Goal: Task Accomplishment & Management: Manage account settings

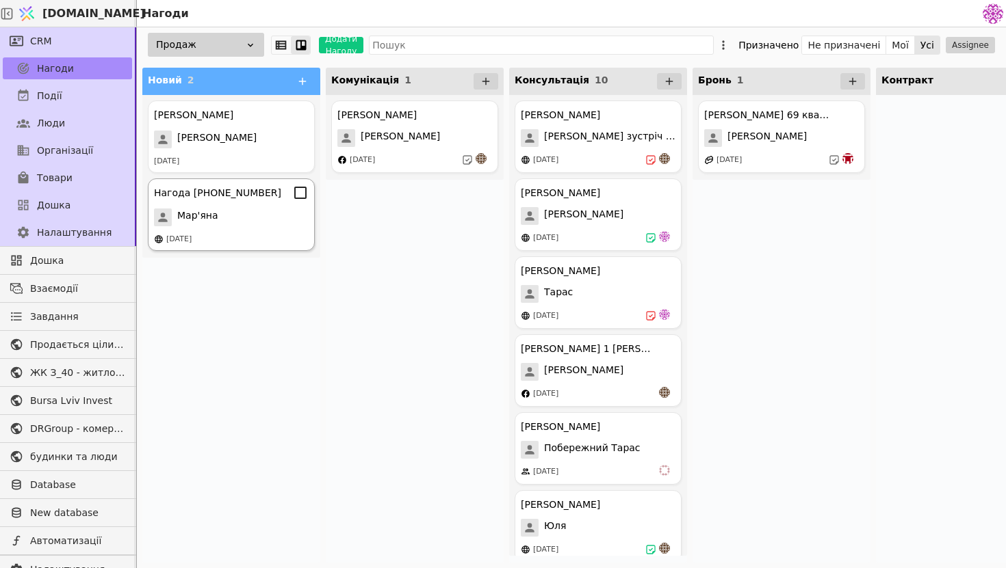
click at [235, 214] on div "Мар'яна" at bounding box center [231, 218] width 155 height 18
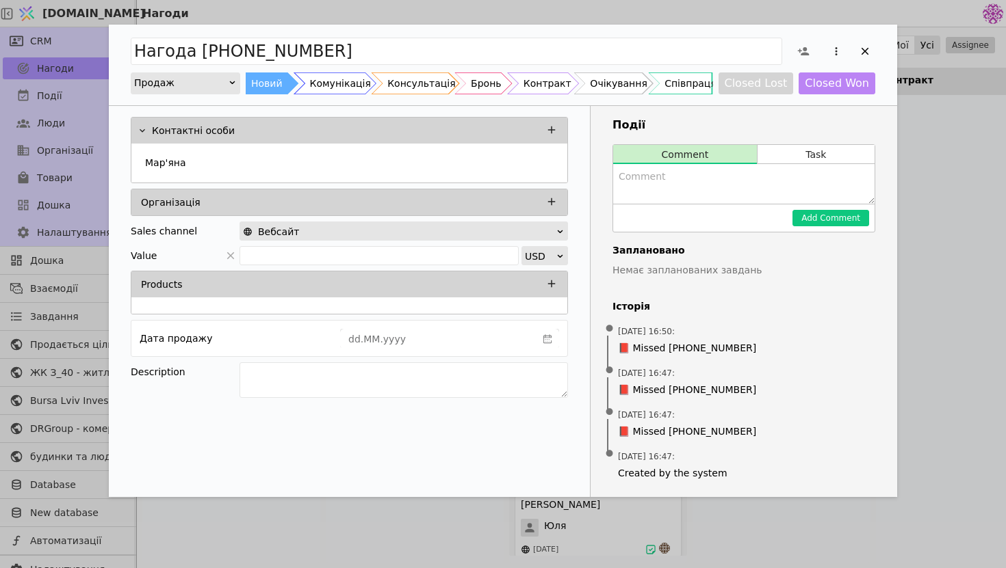
click at [944, 178] on div "Нагода [PHONE_NUMBER] Продаж Новий Комунікація Консультація Бронь Контракт Очік…" at bounding box center [503, 284] width 1006 height 568
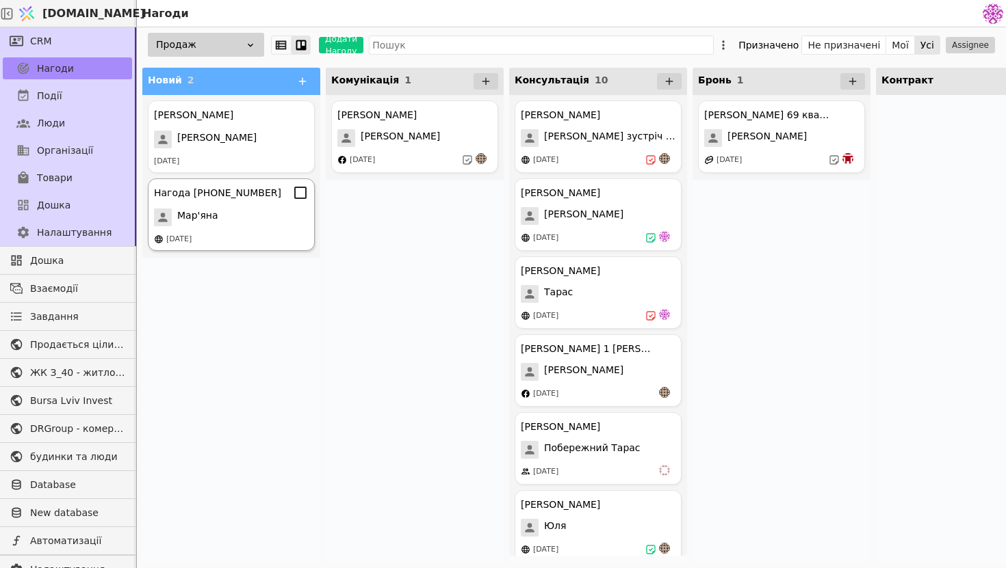
click at [216, 228] on div "Нагода [PHONE_NUMBER] Мар'яна [DATE]" at bounding box center [231, 215] width 167 height 73
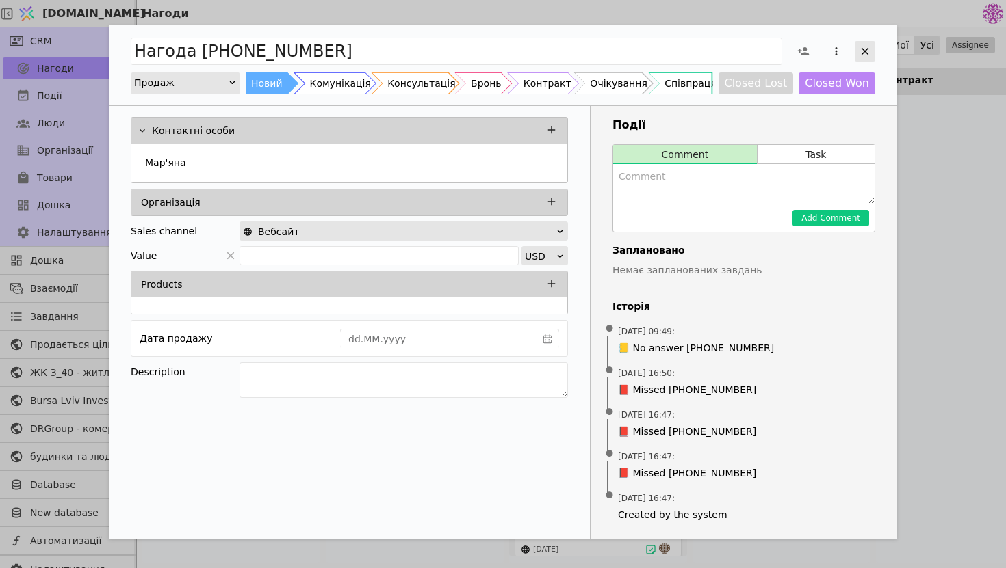
click at [862, 50] on icon "Add Opportunity" at bounding box center [864, 51] width 12 height 12
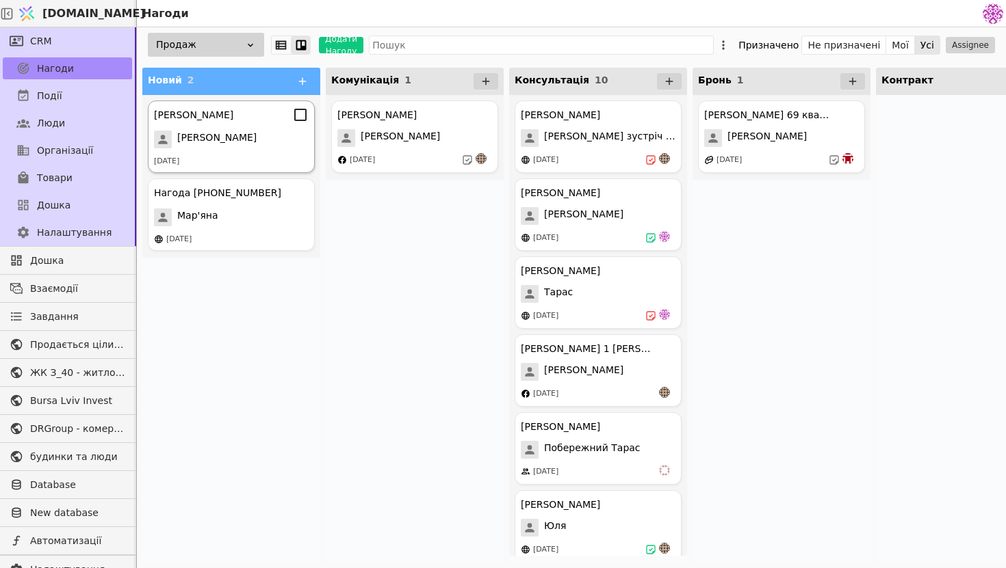
click at [259, 143] on div "[PERSON_NAME]" at bounding box center [231, 140] width 155 height 18
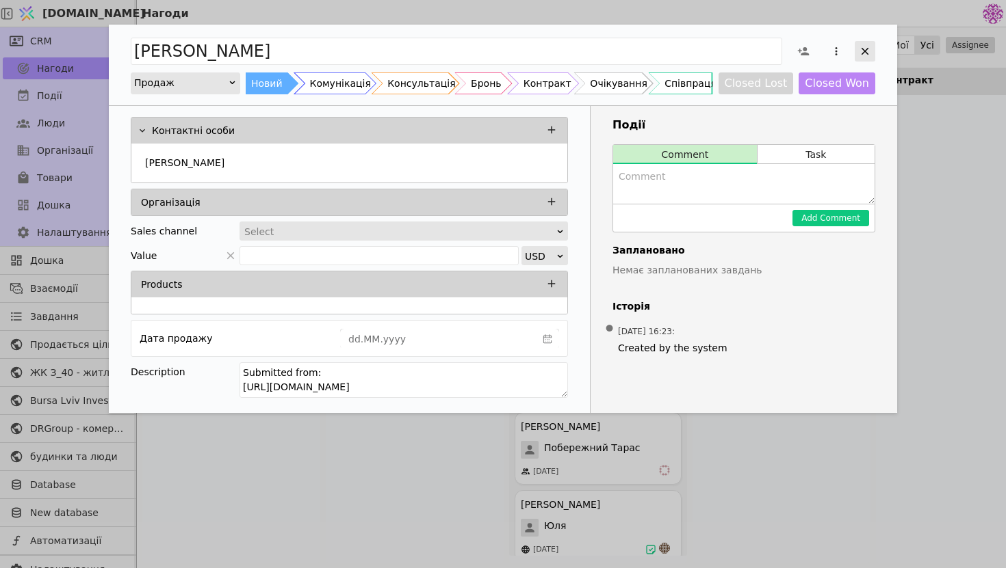
click at [866, 50] on icon "Add Opportunity" at bounding box center [864, 51] width 12 height 12
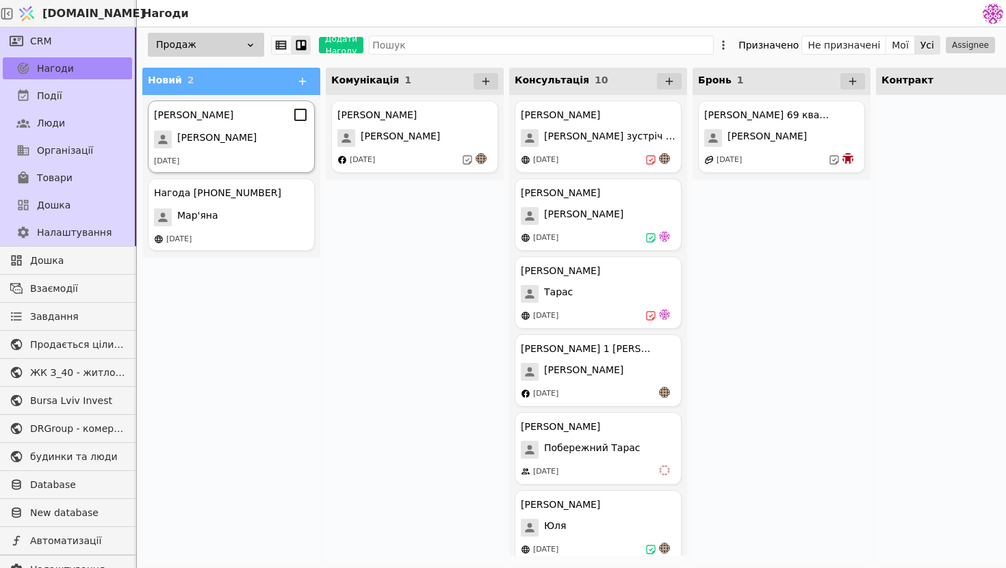
click at [261, 140] on div "[PERSON_NAME]" at bounding box center [231, 140] width 155 height 18
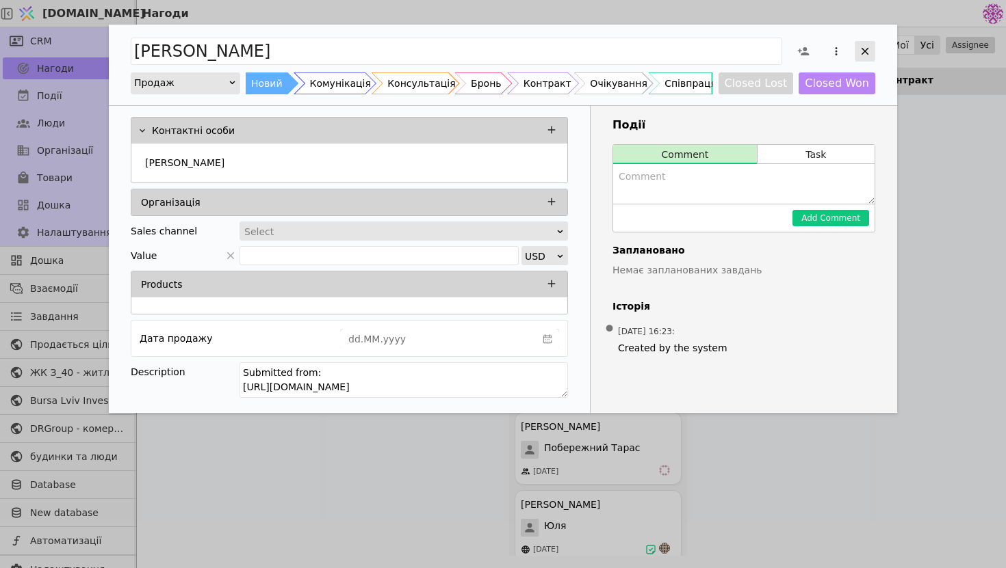
click at [861, 53] on icon "Add Opportunity" at bounding box center [864, 51] width 12 height 12
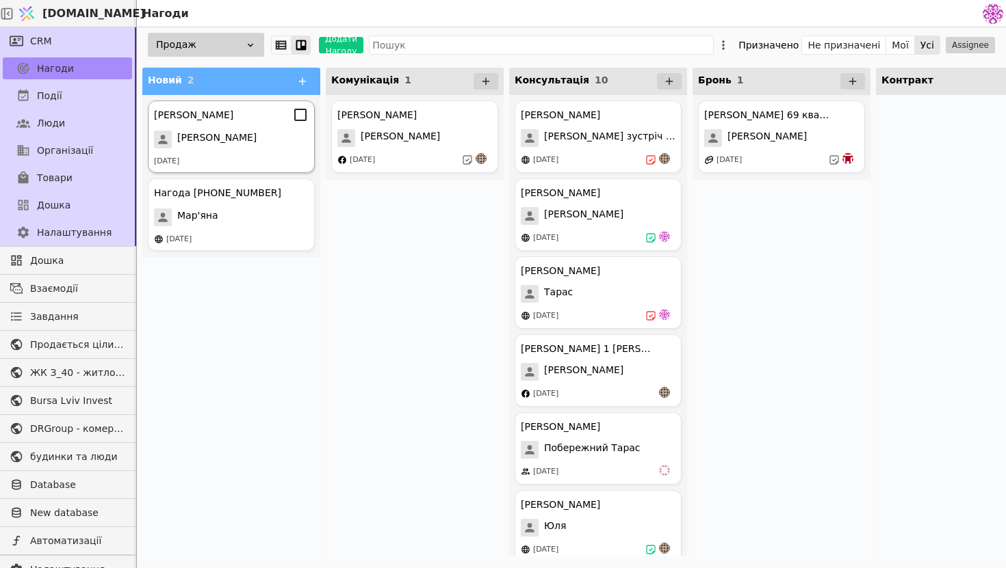
click at [235, 114] on div "[PERSON_NAME]" at bounding box center [231, 115] width 155 height 16
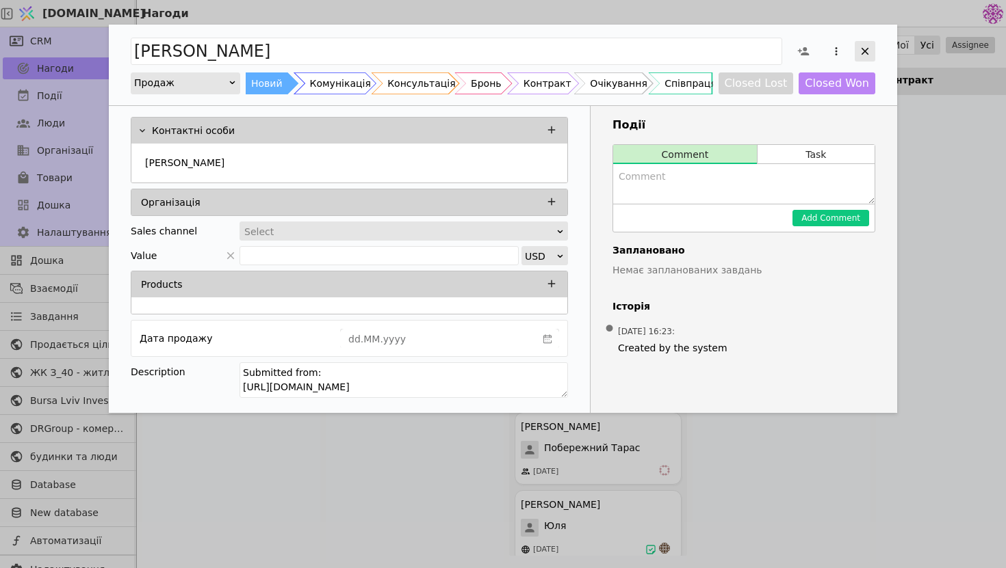
click at [862, 58] on div "Add Opportunity" at bounding box center [864, 51] width 21 height 21
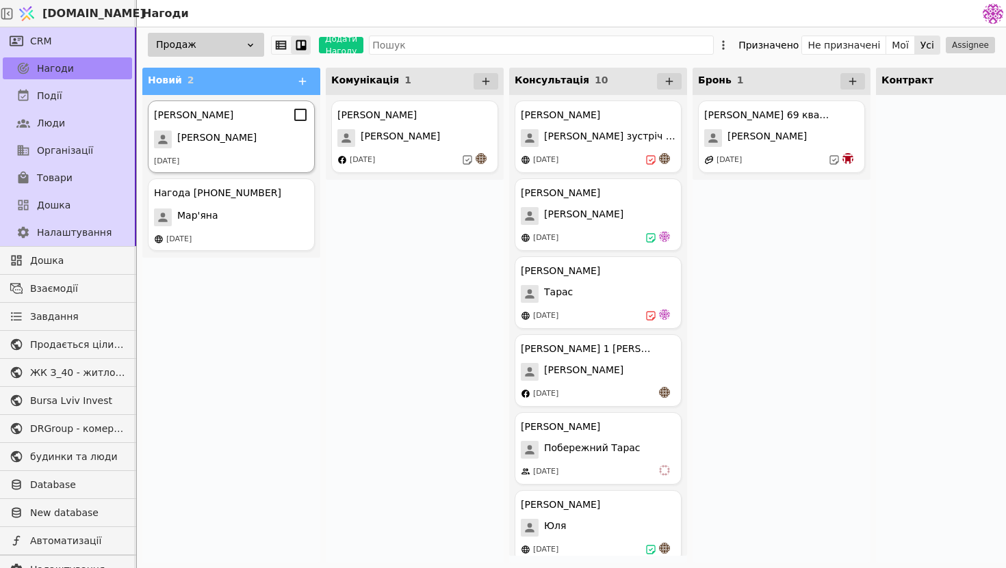
click at [252, 131] on div "[PERSON_NAME]" at bounding box center [231, 140] width 155 height 18
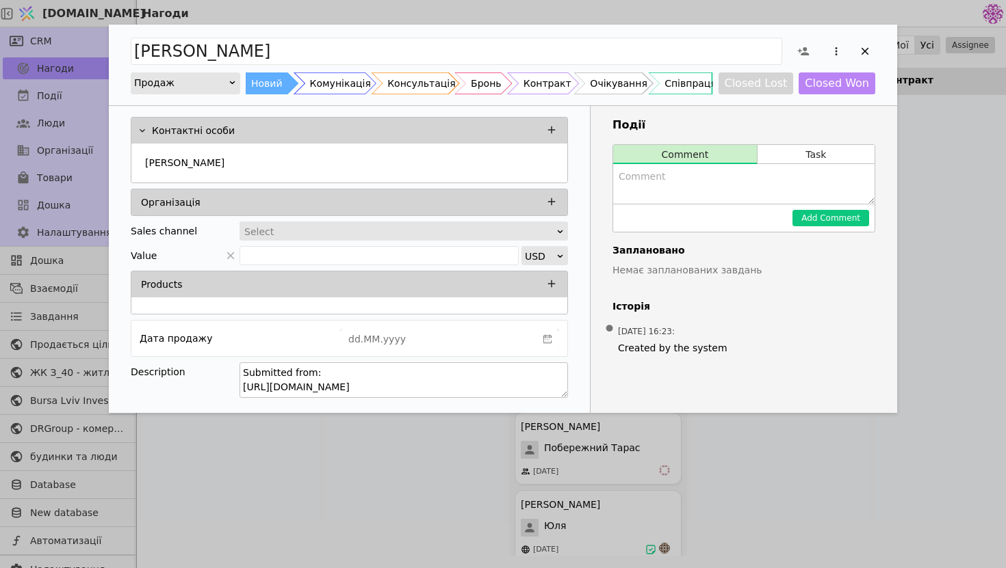
drag, startPoint x: 527, startPoint y: 387, endPoint x: 246, endPoint y: 385, distance: 280.5
click at [246, 385] on textarea "Submitted from: [URL][DOMAIN_NAME]" at bounding box center [403, 381] width 328 height 36
click at [674, 375] on div "Події Comment Task Add Comment Заплановано Немає запланованих завдань Історія •…" at bounding box center [743, 259] width 306 height 307
drag, startPoint x: 549, startPoint y: 385, endPoint x: 137, endPoint y: 393, distance: 412.6
click at [137, 393] on div "Description Submitted from: [URL][DOMAIN_NAME]" at bounding box center [349, 383] width 437 height 40
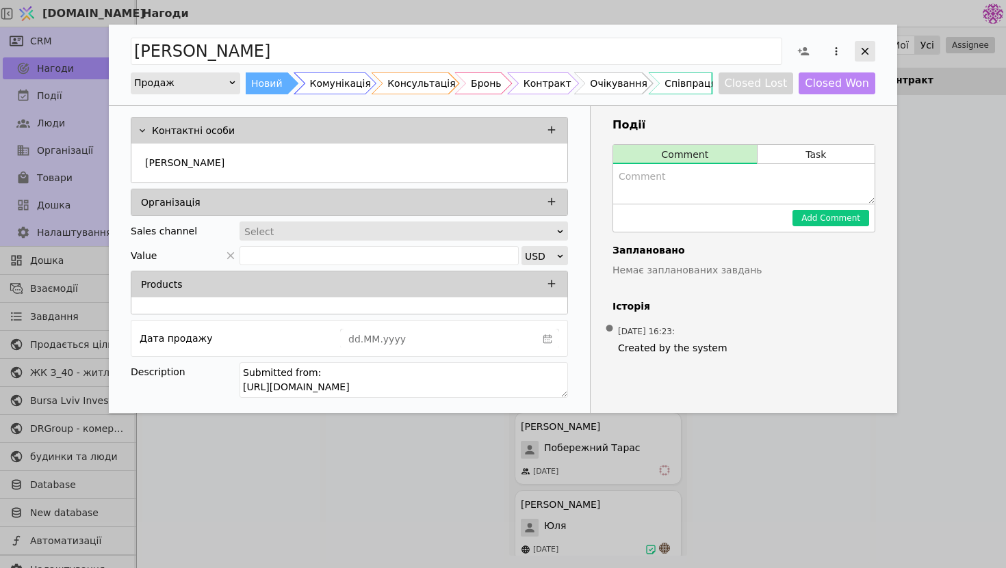
click at [865, 53] on icon "Add Opportunity" at bounding box center [864, 51] width 12 height 12
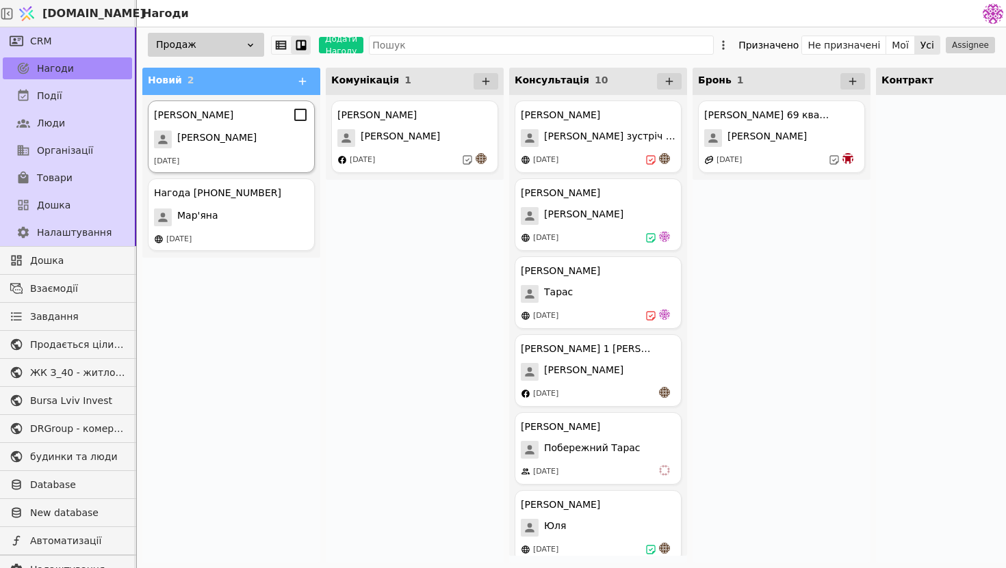
click at [254, 158] on div "[DATE]" at bounding box center [231, 162] width 155 height 12
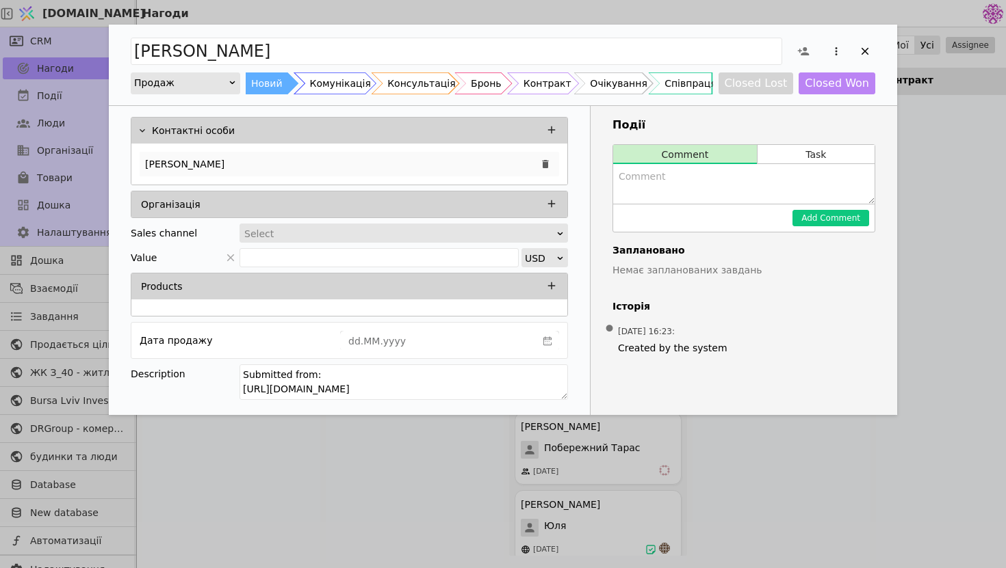
click at [339, 167] on div "[PERSON_NAME]" at bounding box center [349, 164] width 419 height 25
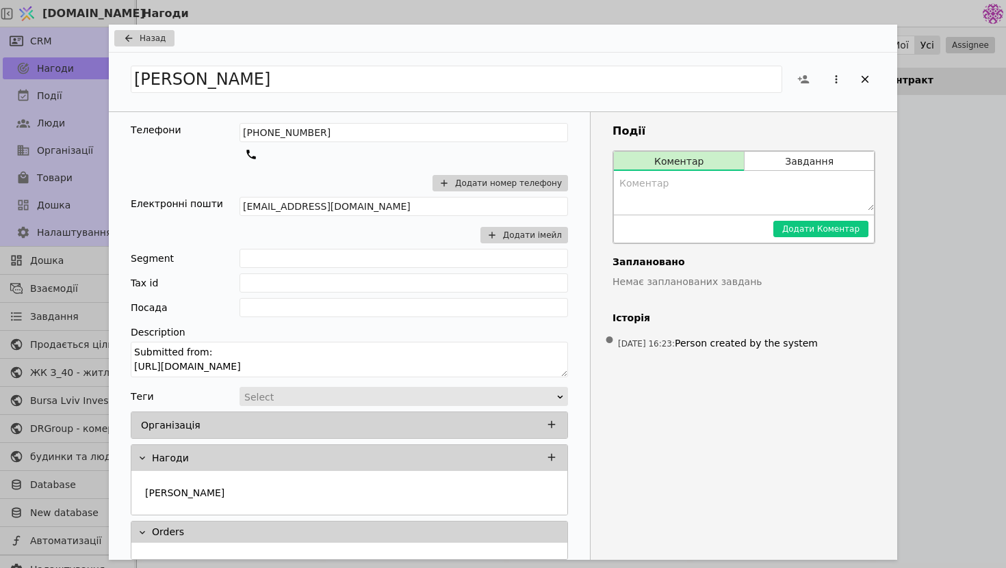
click at [423, 231] on div "[EMAIL_ADDRESS][DOMAIN_NAME] Додати імейл" at bounding box center [403, 220] width 328 height 47
click at [871, 77] on div "Add Opportunity" at bounding box center [864, 79] width 21 height 21
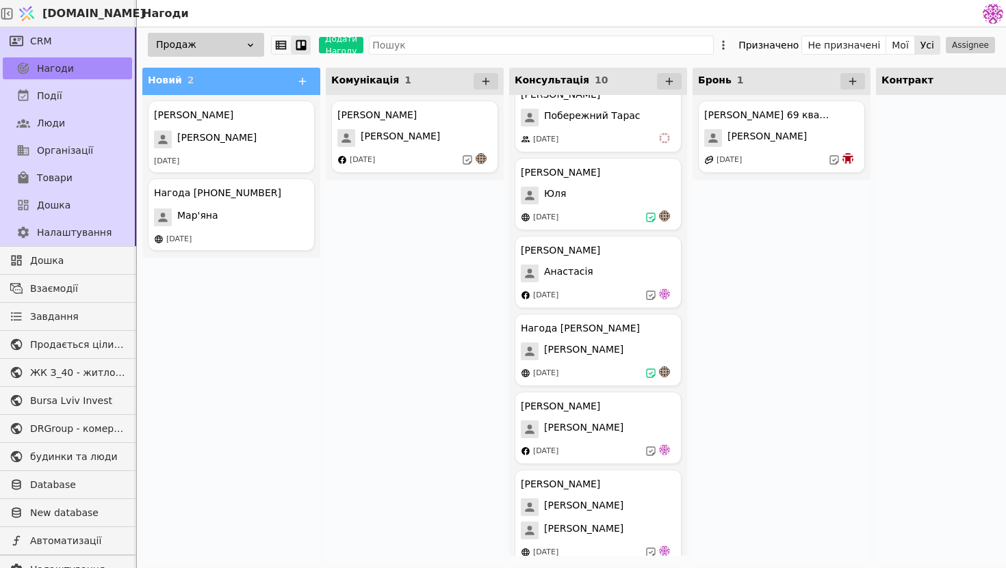
scroll to position [347, 0]
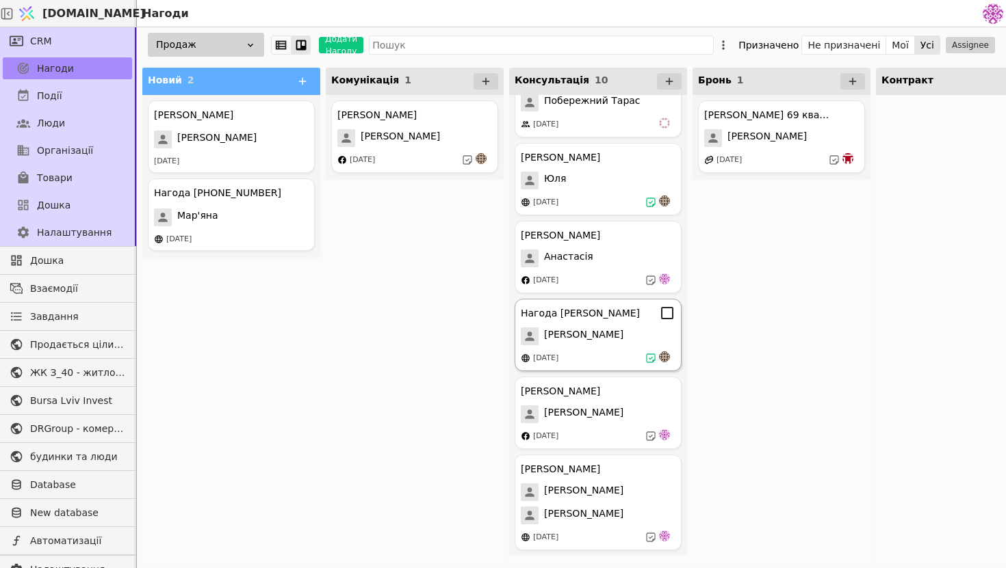
click at [620, 334] on div "[PERSON_NAME]" at bounding box center [598, 337] width 155 height 18
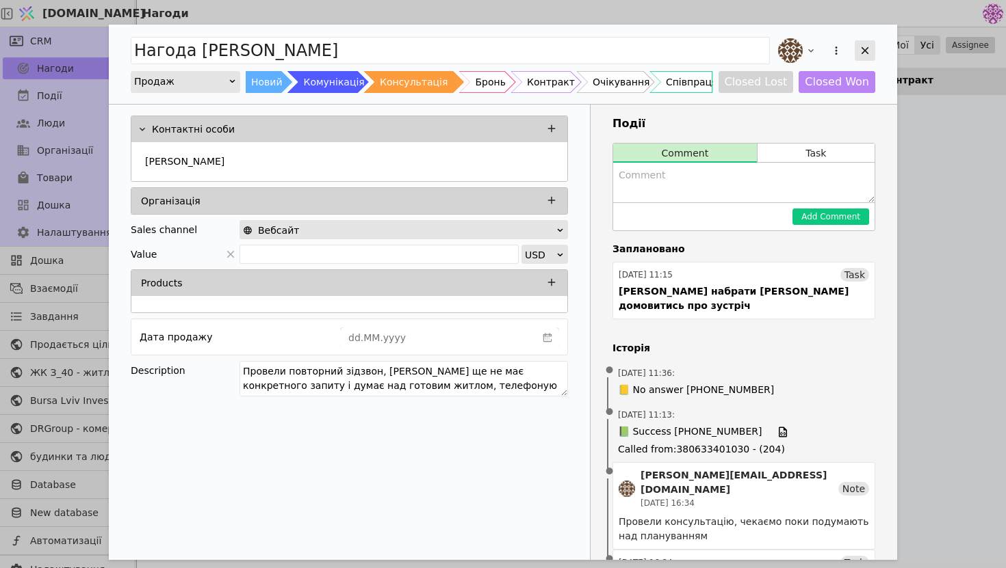
click at [869, 55] on icon "Add Opportunity" at bounding box center [864, 50] width 12 height 12
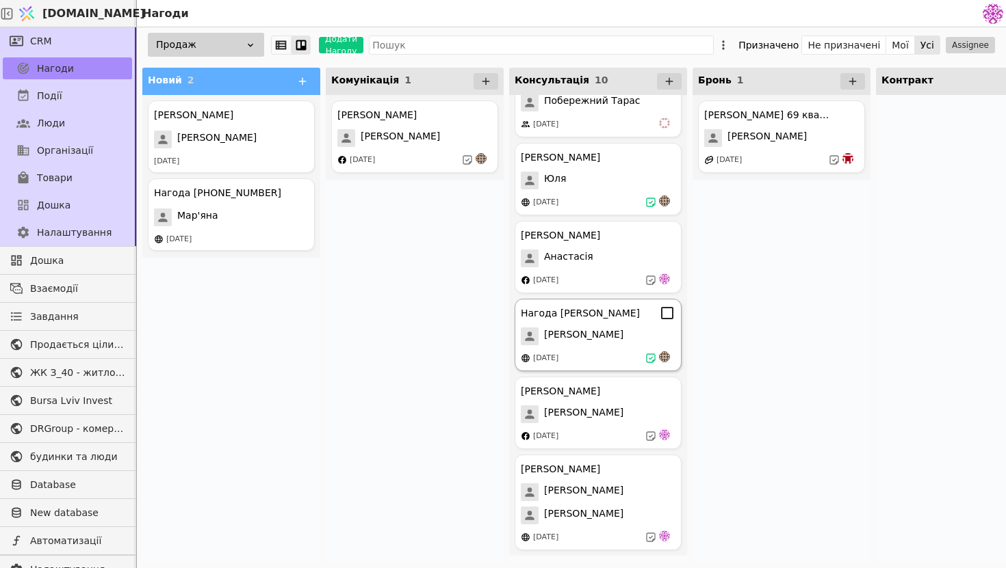
click at [592, 350] on div "Нагода [PERSON_NAME] [DATE]" at bounding box center [597, 335] width 167 height 73
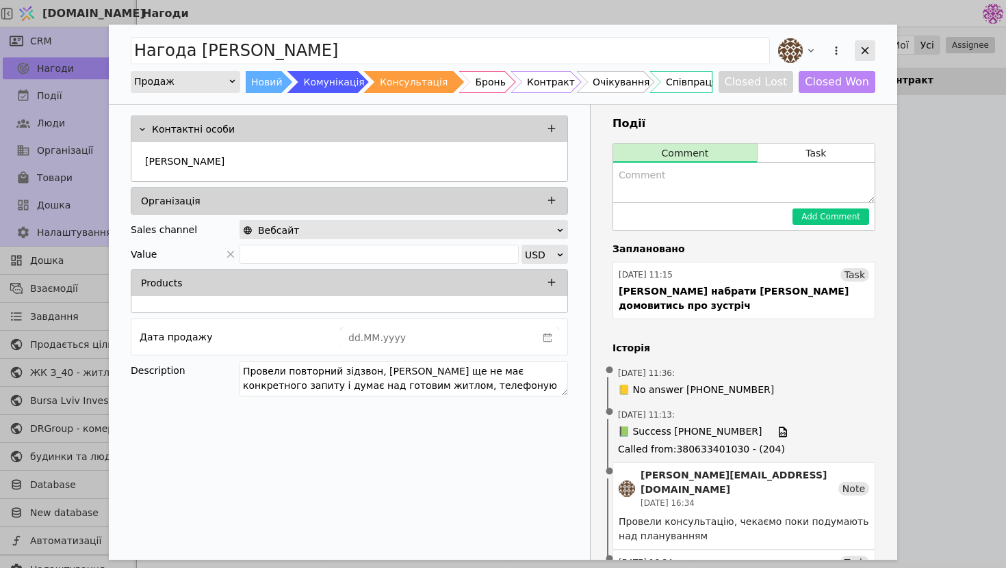
click at [869, 52] on icon "Add Opportunity" at bounding box center [864, 50] width 12 height 12
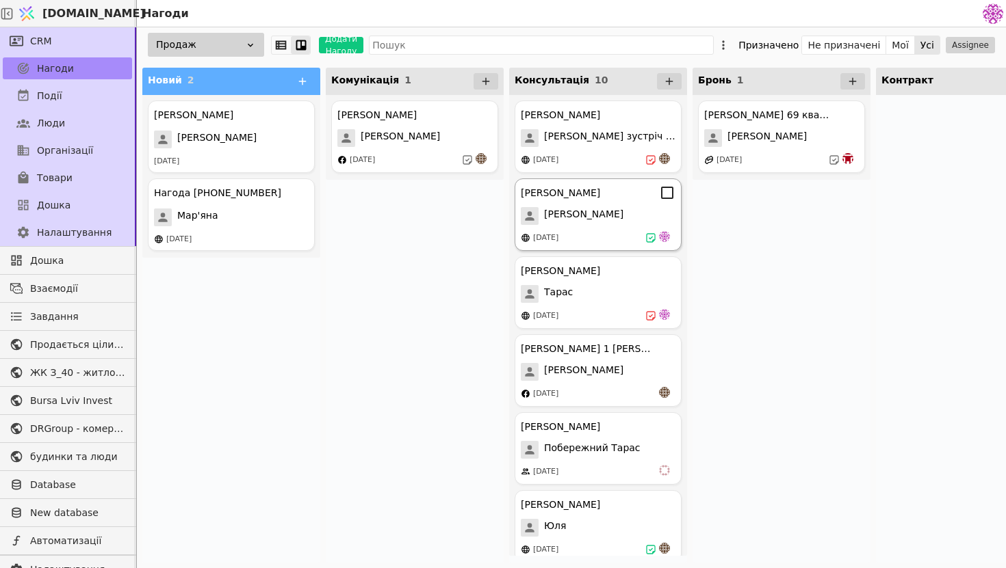
click at [623, 232] on div "[DATE]" at bounding box center [598, 238] width 155 height 14
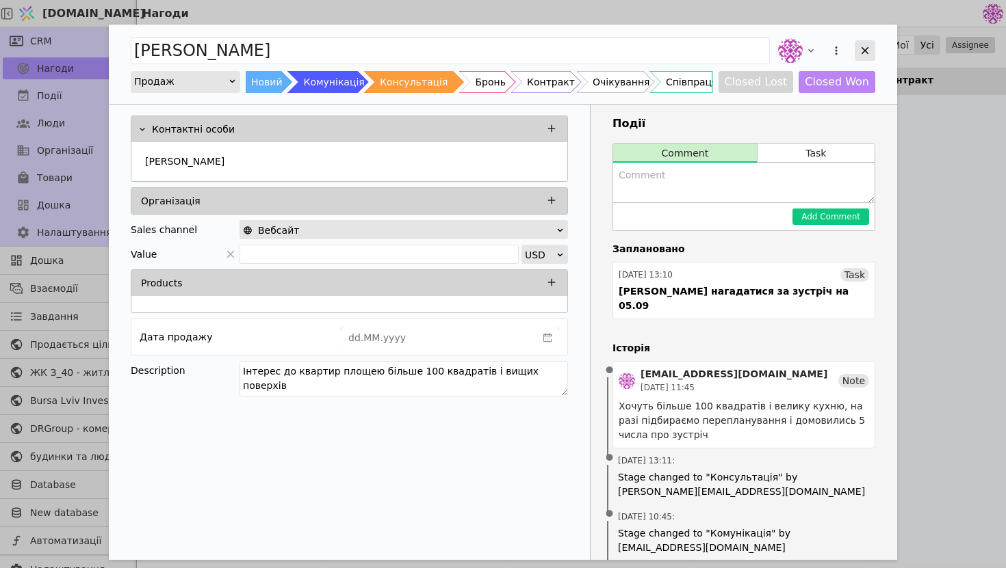
click at [858, 51] on icon "Add Opportunity" at bounding box center [864, 50] width 12 height 12
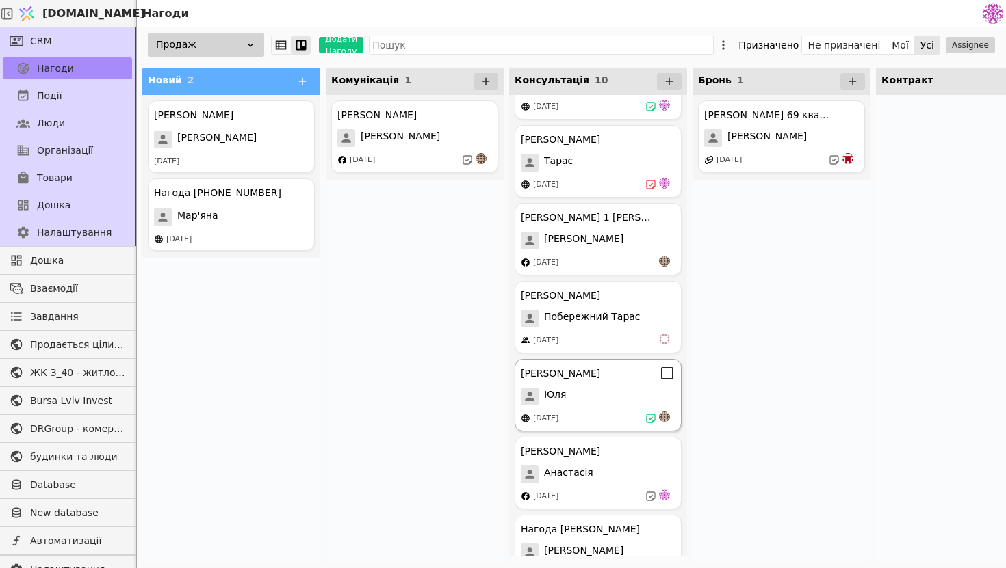
scroll to position [144, 0]
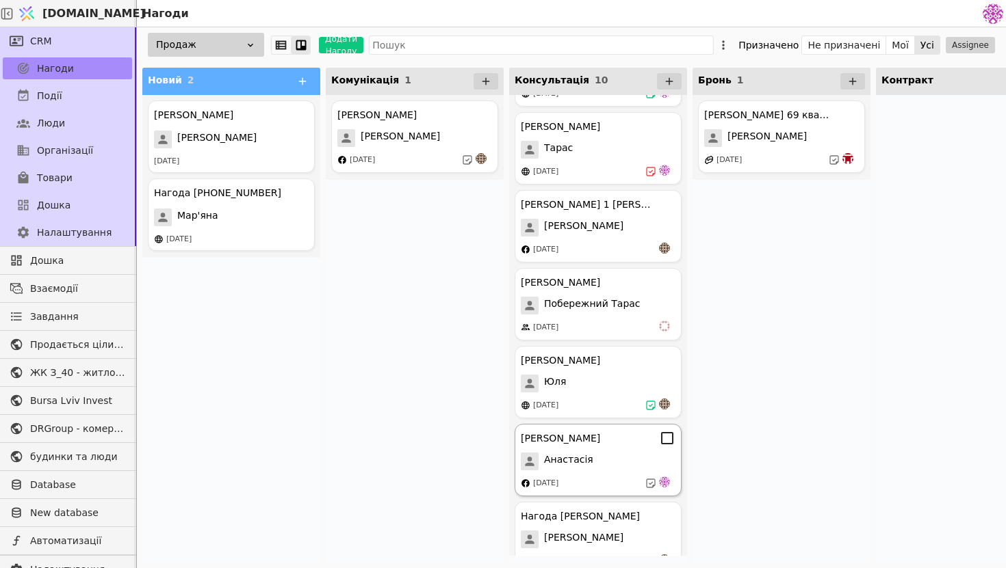
click at [615, 456] on div "Анастасія" at bounding box center [598, 462] width 155 height 18
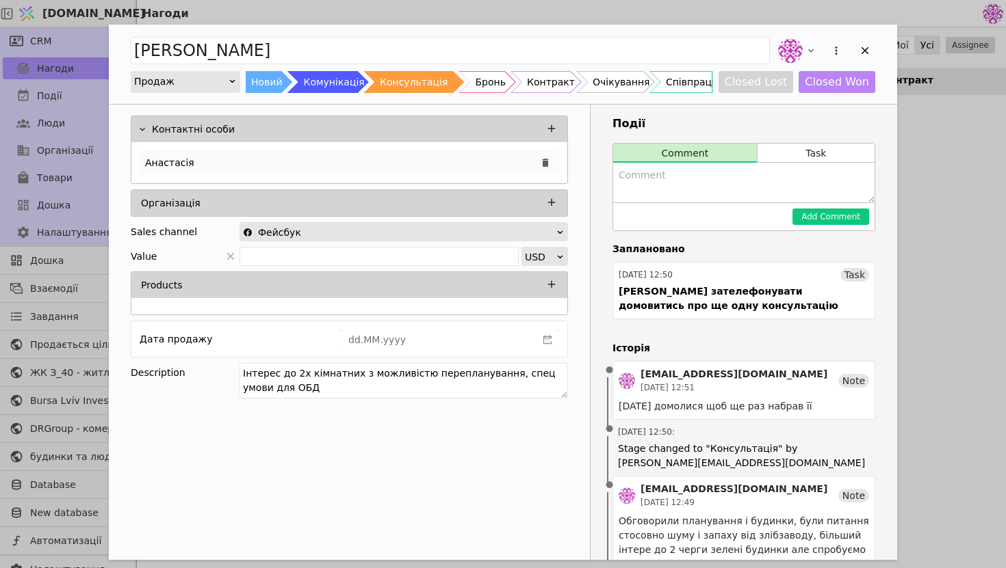
click at [417, 163] on div "Анастасія" at bounding box center [349, 162] width 419 height 25
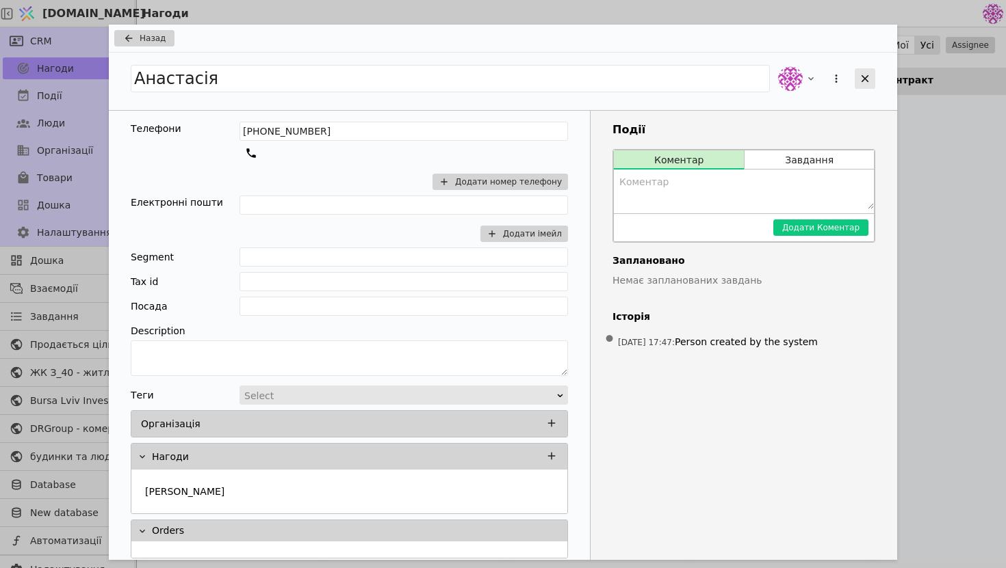
click at [873, 83] on div "Add Opportunity" at bounding box center [864, 78] width 21 height 21
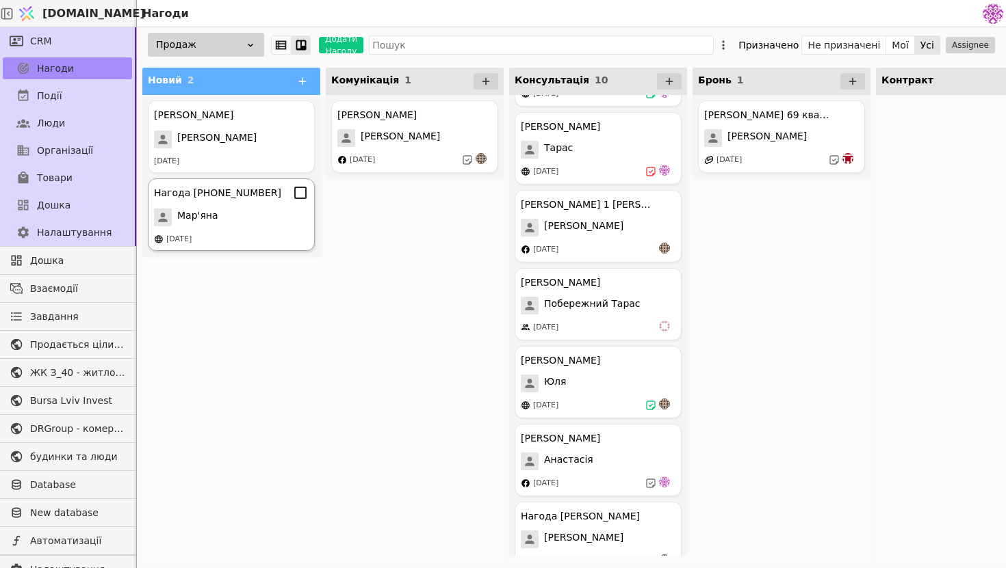
click at [218, 226] on div "Нагода [PHONE_NUMBER] Мар'яна [DATE]" at bounding box center [231, 215] width 167 height 73
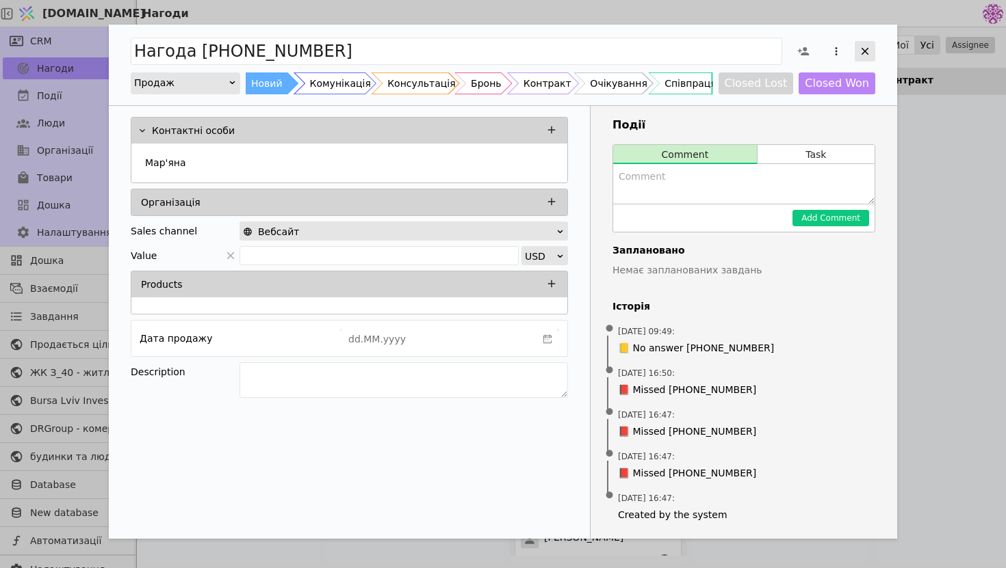
click at [872, 55] on div "Add Opportunity" at bounding box center [864, 51] width 21 height 21
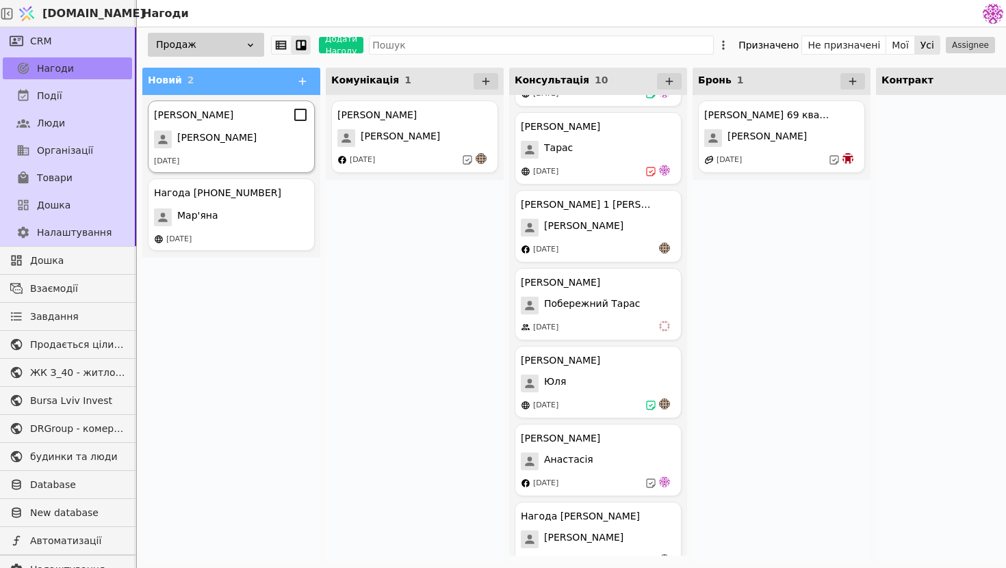
click at [245, 128] on div "[PERSON_NAME] [PERSON_NAME] [DATE]" at bounding box center [231, 137] width 167 height 73
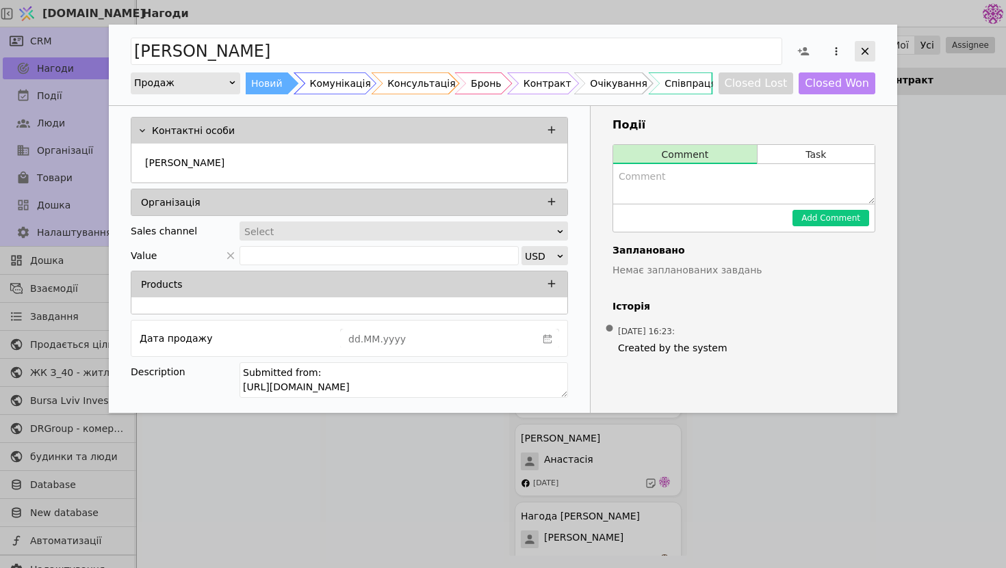
click at [868, 59] on div "Add Opportunity" at bounding box center [864, 51] width 21 height 21
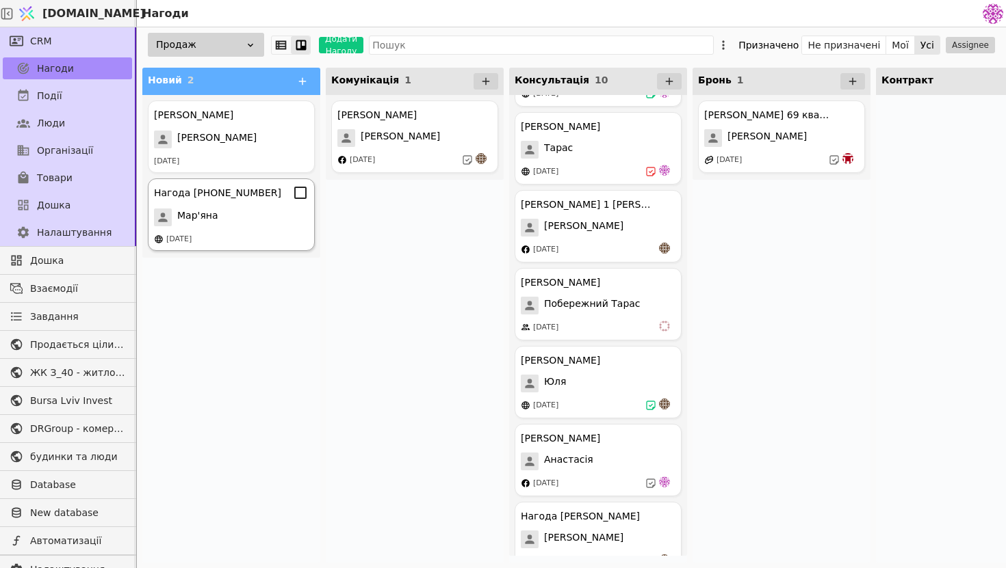
click at [227, 216] on div "Мар'яна" at bounding box center [231, 218] width 155 height 18
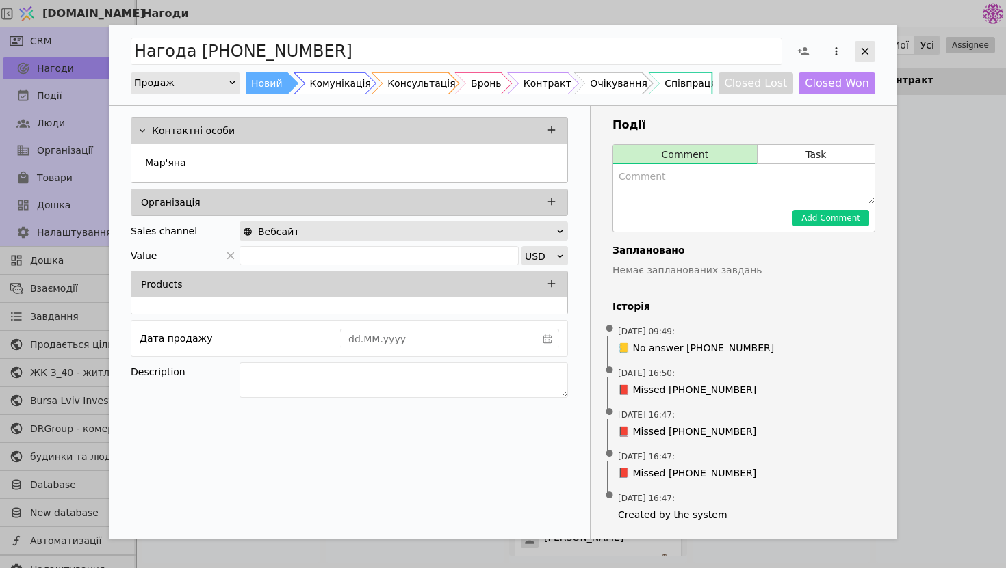
click at [861, 55] on icon "Add Opportunity" at bounding box center [864, 51] width 12 height 12
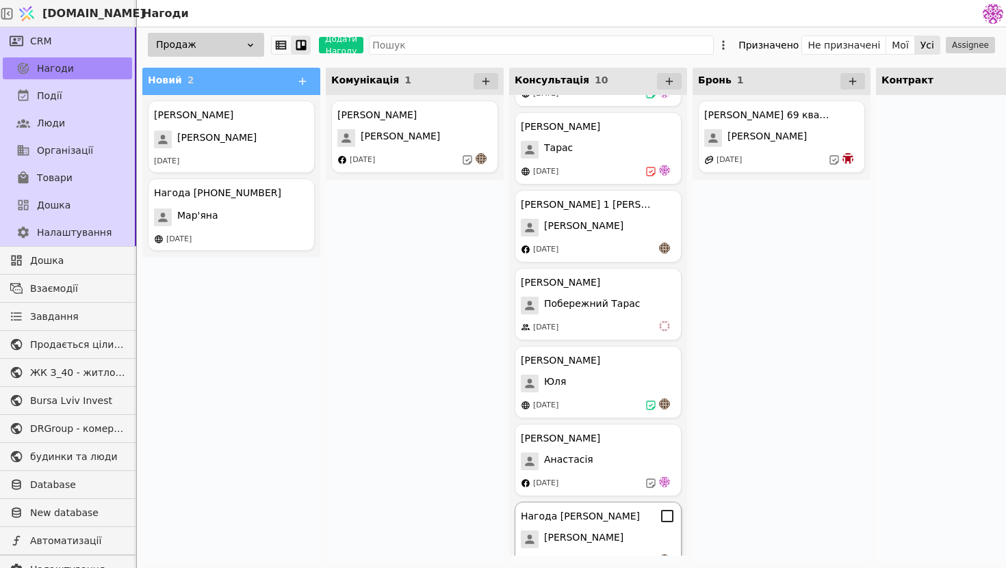
scroll to position [200, 0]
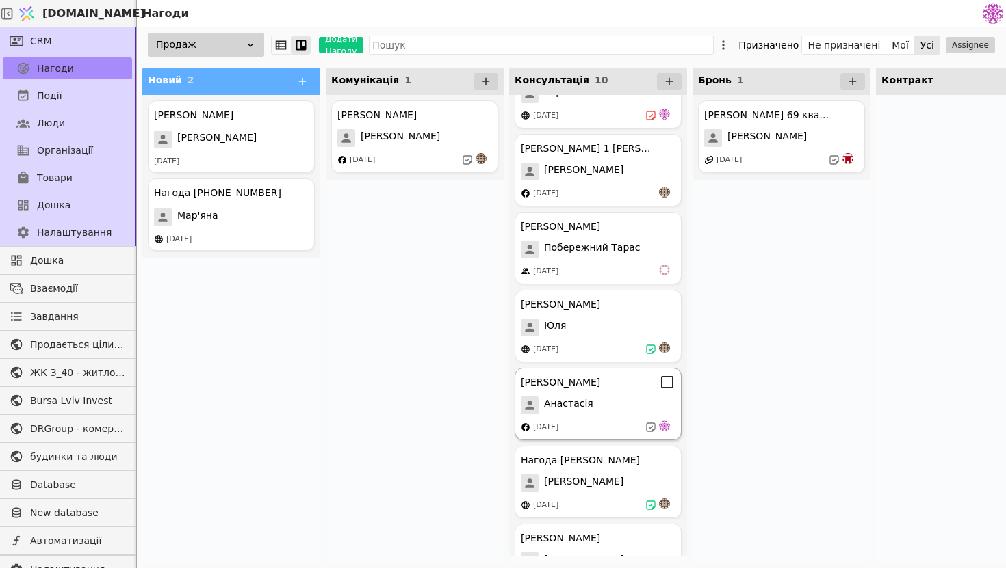
click at [607, 411] on div "Анастасія" at bounding box center [598, 406] width 155 height 18
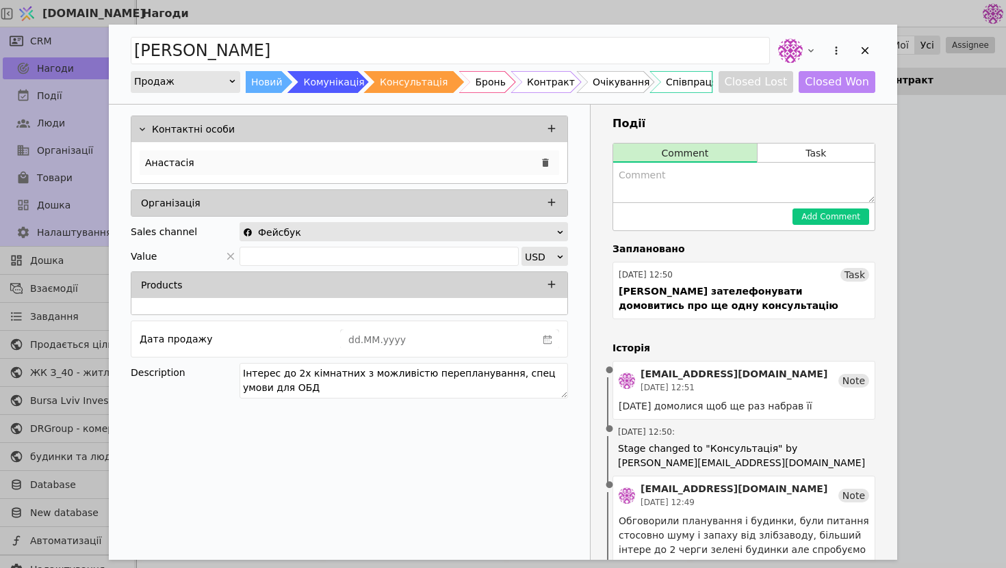
click at [268, 159] on div "Анастасія" at bounding box center [349, 162] width 419 height 25
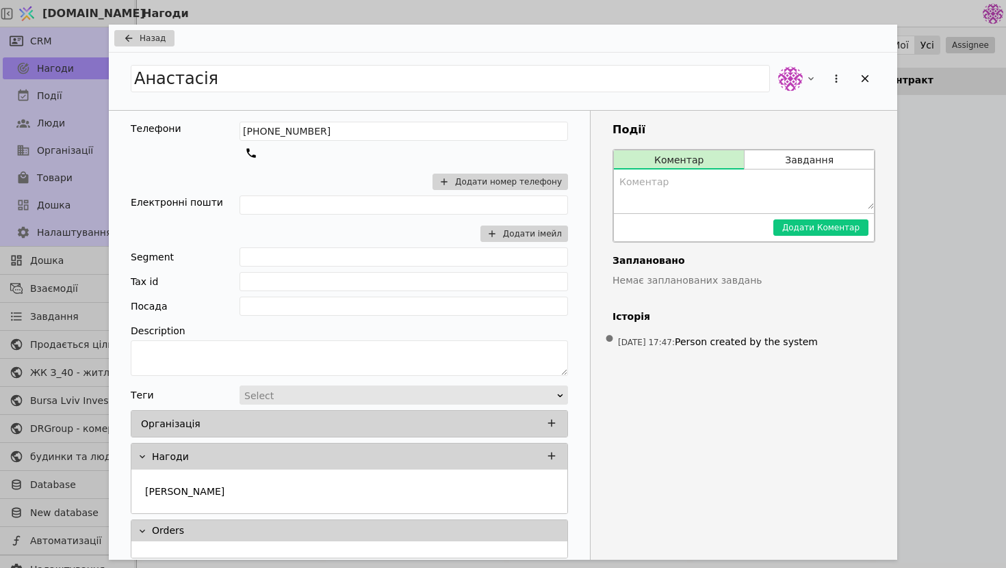
scroll to position [8, 0]
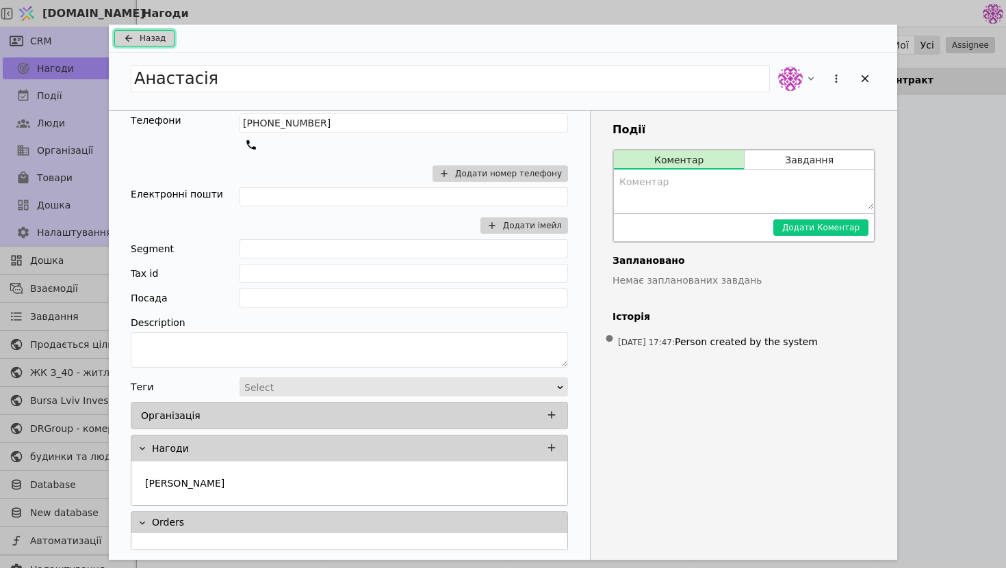
click at [166, 39] on button "Назад" at bounding box center [144, 38] width 60 height 16
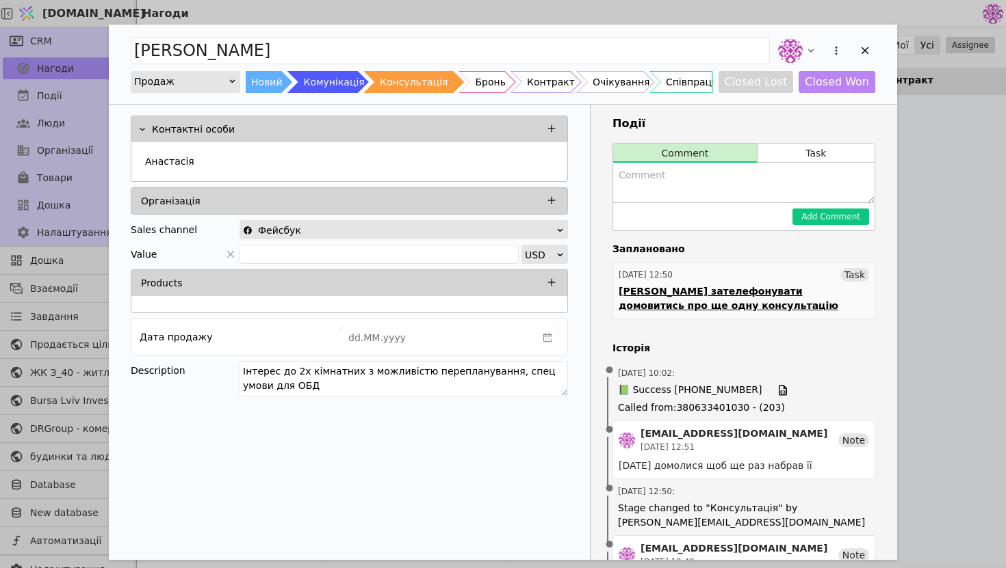
click at [777, 284] on link "[DATE] 12:50 Task [PERSON_NAME] зателефонувати домовитись про ще одну консульта…" at bounding box center [743, 290] width 263 height 57
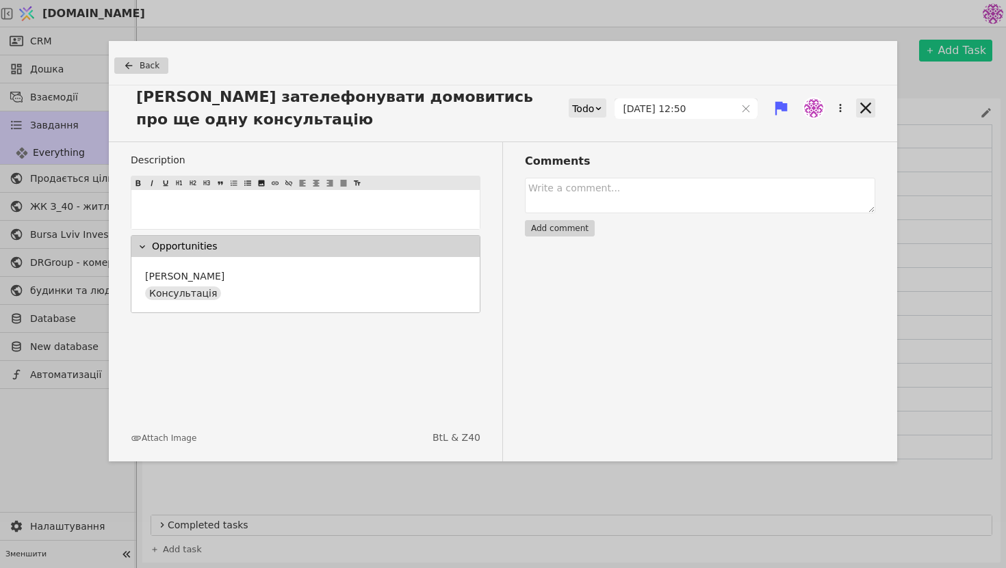
click at [857, 101] on icon at bounding box center [865, 108] width 19 height 19
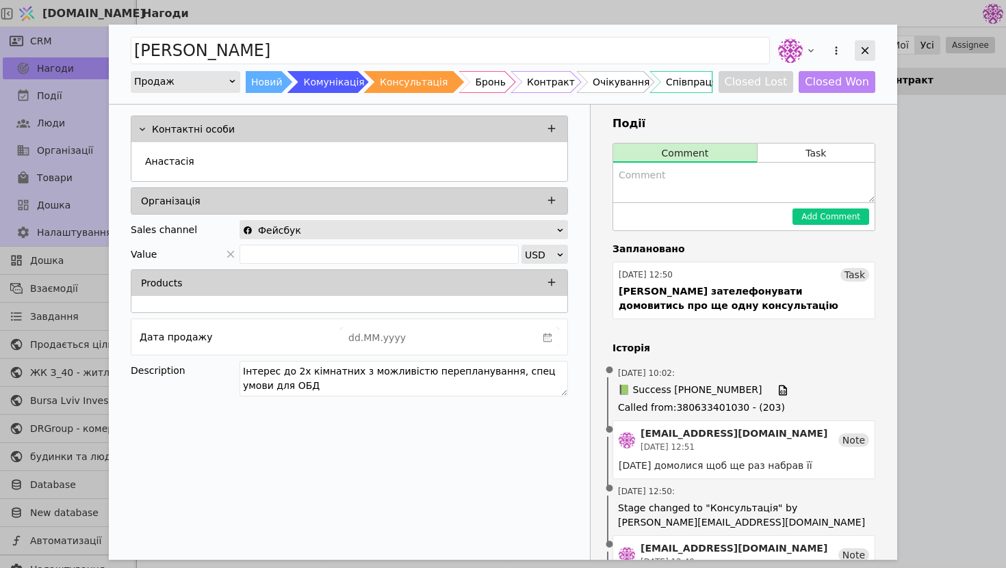
click at [863, 49] on icon "Add Opportunity" at bounding box center [864, 50] width 12 height 12
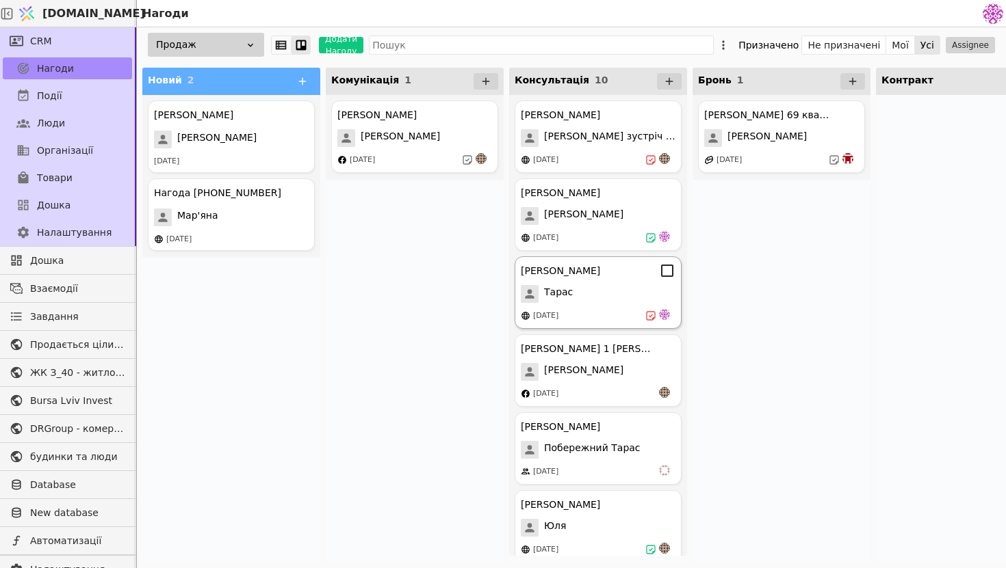
click at [599, 292] on div "Тарас" at bounding box center [598, 294] width 155 height 18
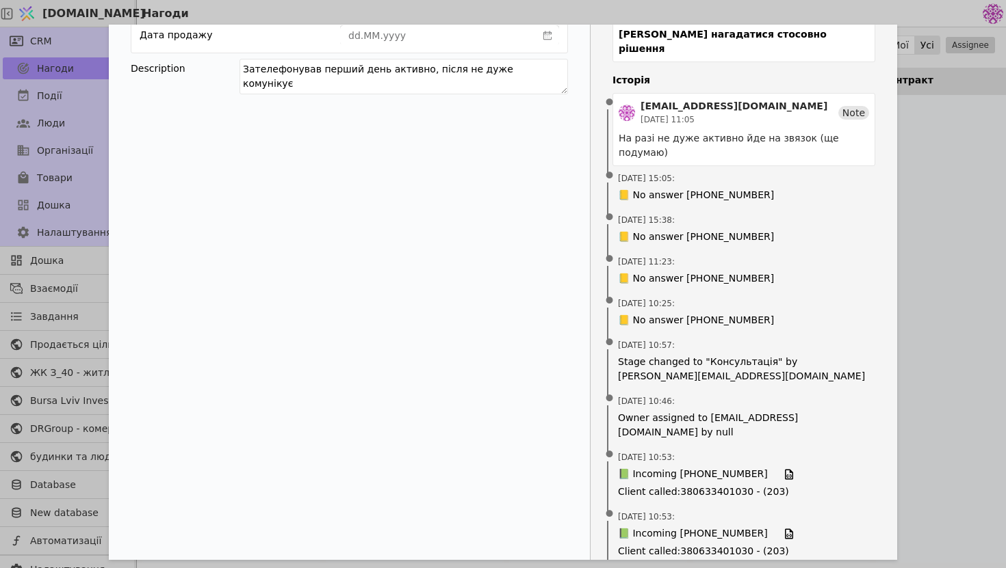
scroll to position [298, 0]
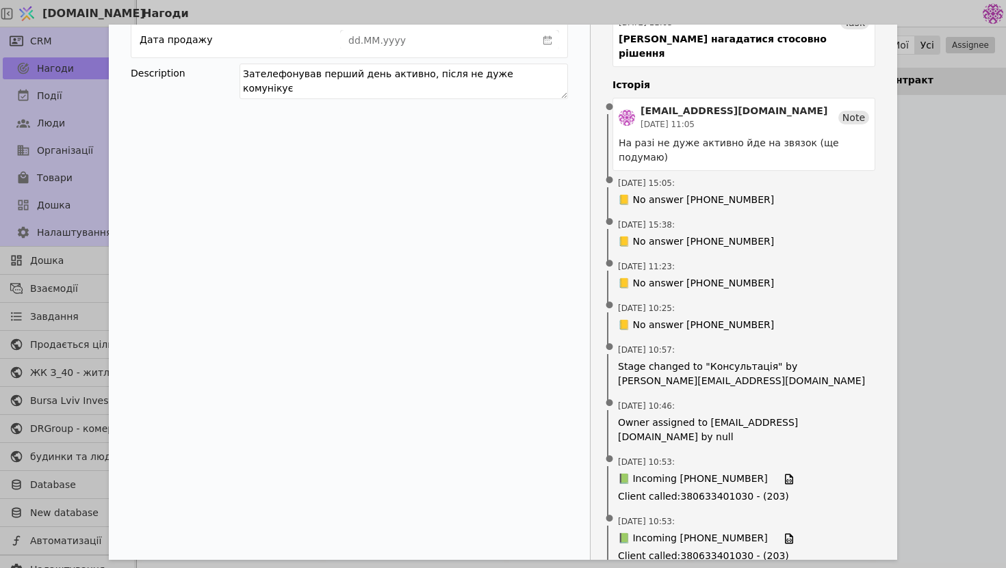
click at [925, 233] on div "[PERSON_NAME] Продаж Новий Комунікація Консультація Бронь Контракт Очікування С…" at bounding box center [503, 284] width 1006 height 568
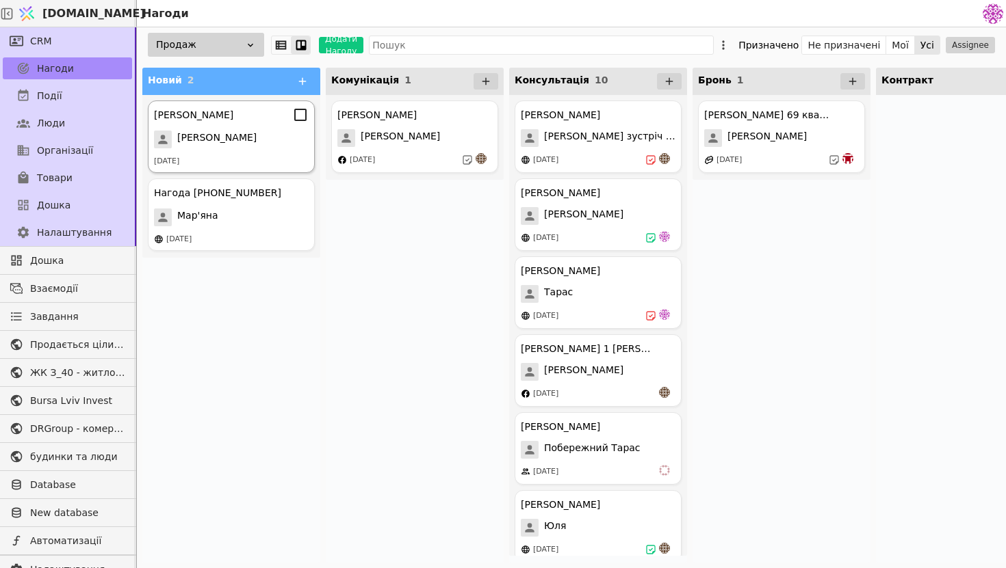
click at [215, 153] on div "[PERSON_NAME] [PERSON_NAME] [DATE]" at bounding box center [231, 137] width 167 height 73
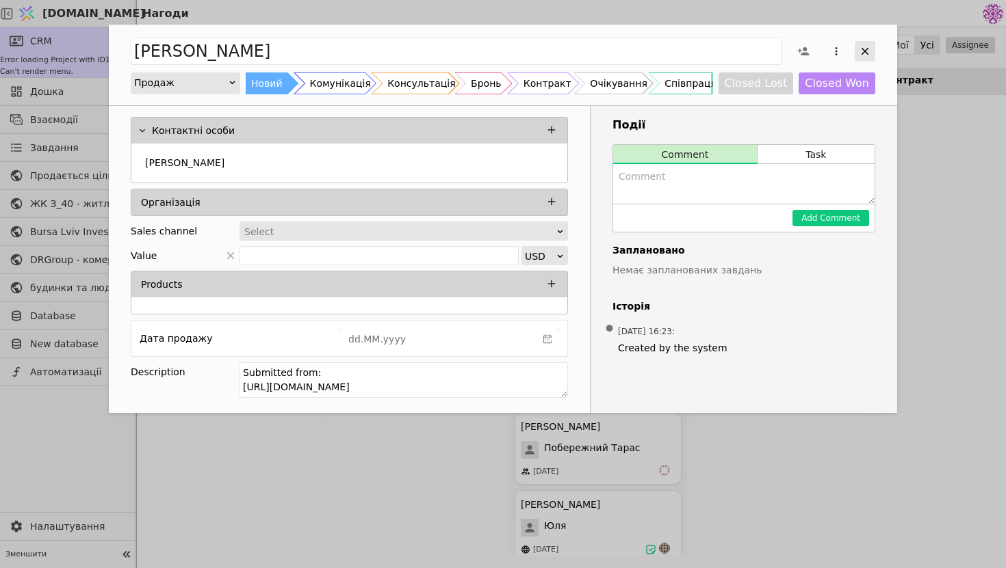
click at [868, 43] on div "Add Opportunity" at bounding box center [864, 51] width 21 height 21
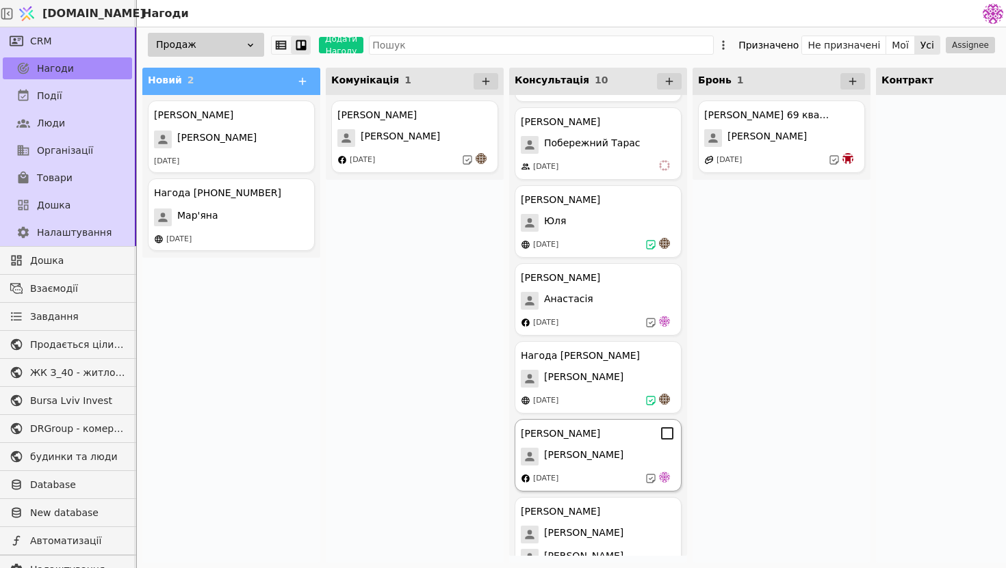
scroll to position [295, 0]
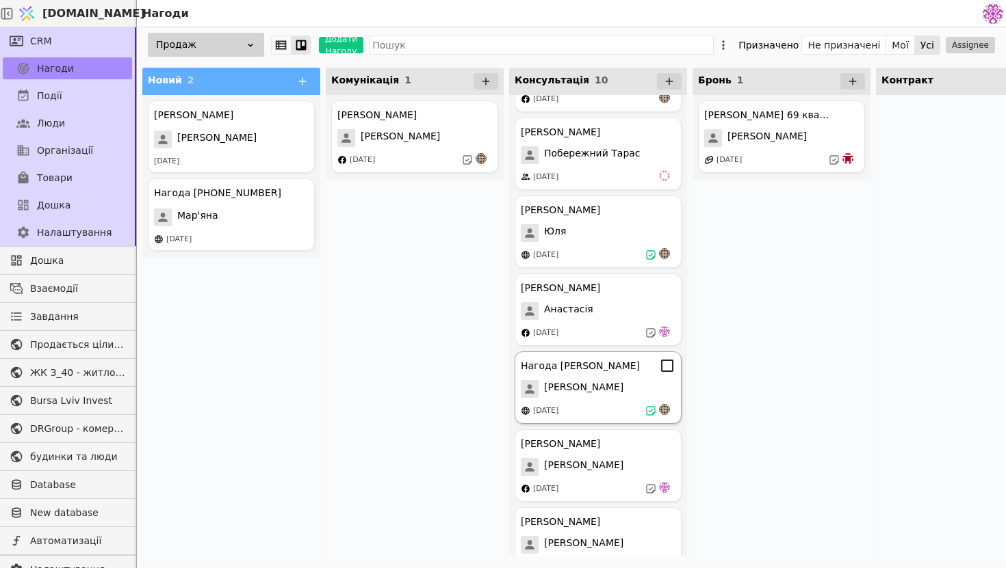
click at [602, 352] on div "Нагода [PERSON_NAME] [DATE]" at bounding box center [597, 388] width 167 height 73
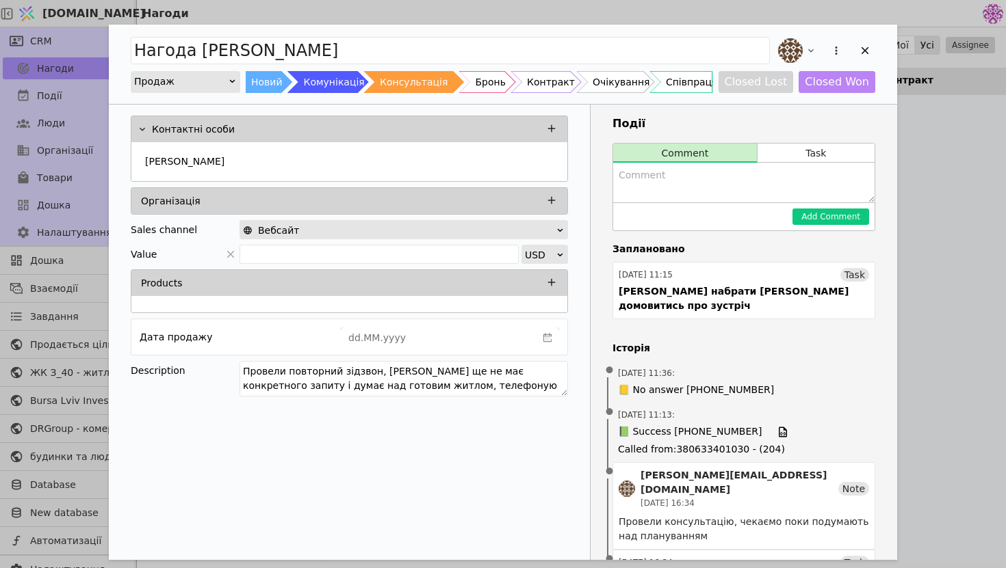
click at [870, 36] on div "Add Opportunity" at bounding box center [825, 51] width 100 height 30
click at [867, 44] on div "Add Opportunity" at bounding box center [864, 50] width 21 height 21
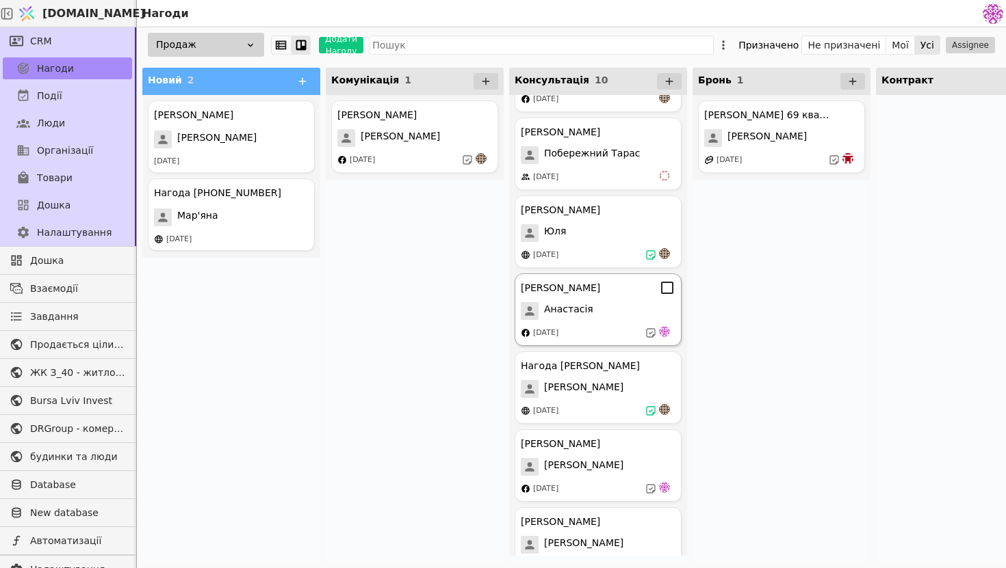
click at [600, 285] on div "[PERSON_NAME]" at bounding box center [560, 288] width 79 height 14
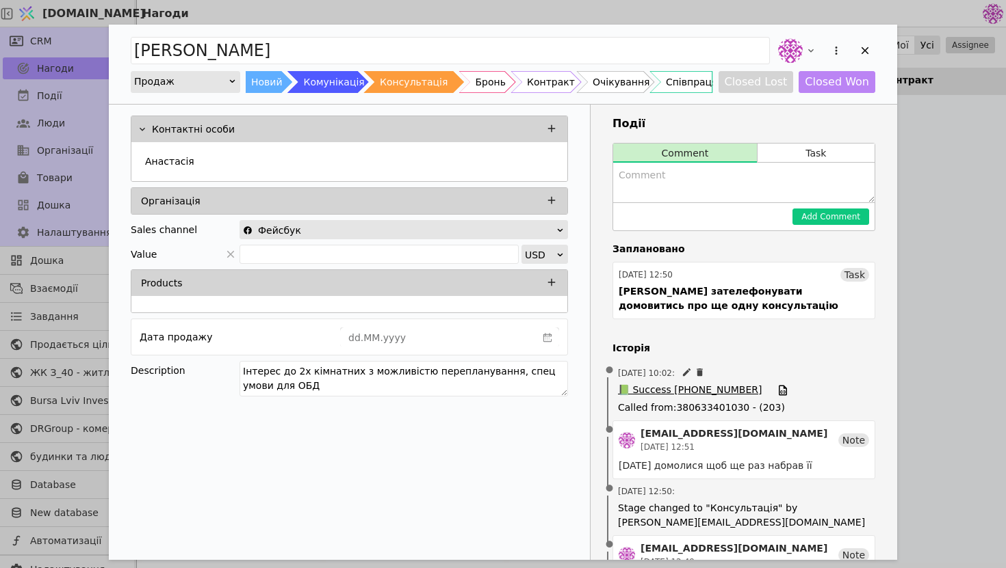
click at [692, 391] on span "📗 Success [PHONE_NUMBER]" at bounding box center [690, 390] width 144 height 15
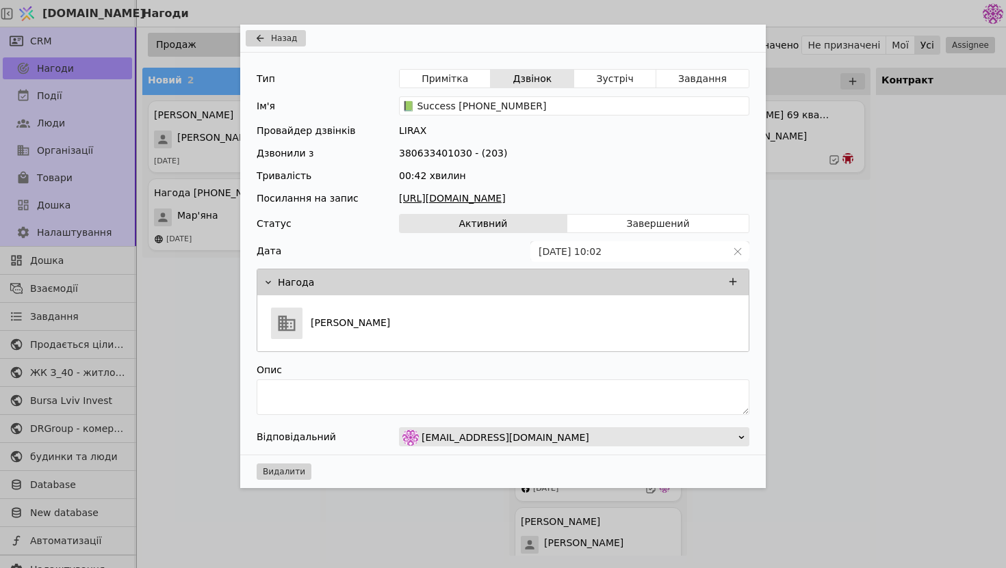
click at [659, 194] on link "[URL][DOMAIN_NAME]" at bounding box center [574, 199] width 350 height 14
click at [296, 41] on button "Назад" at bounding box center [276, 38] width 60 height 16
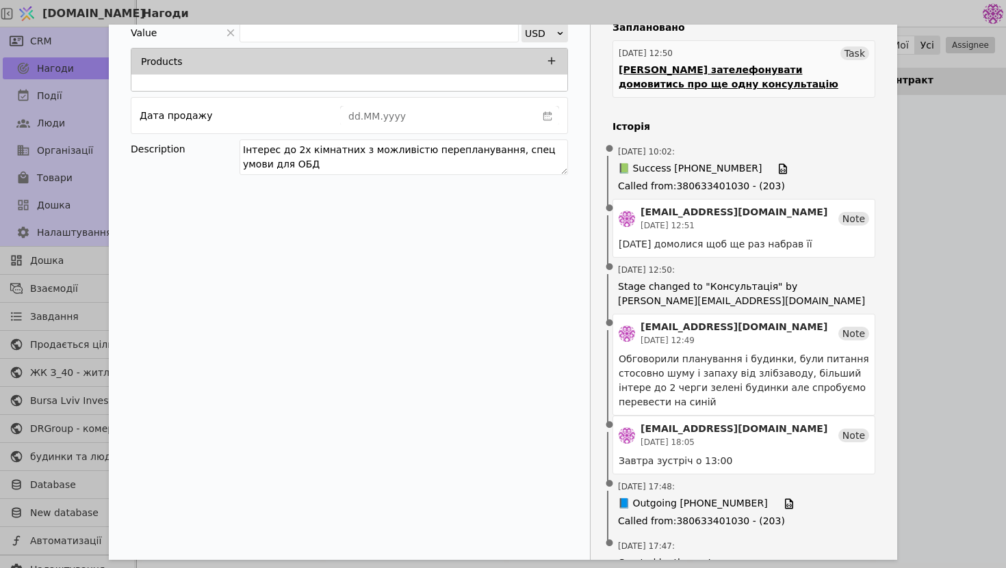
scroll to position [224, 0]
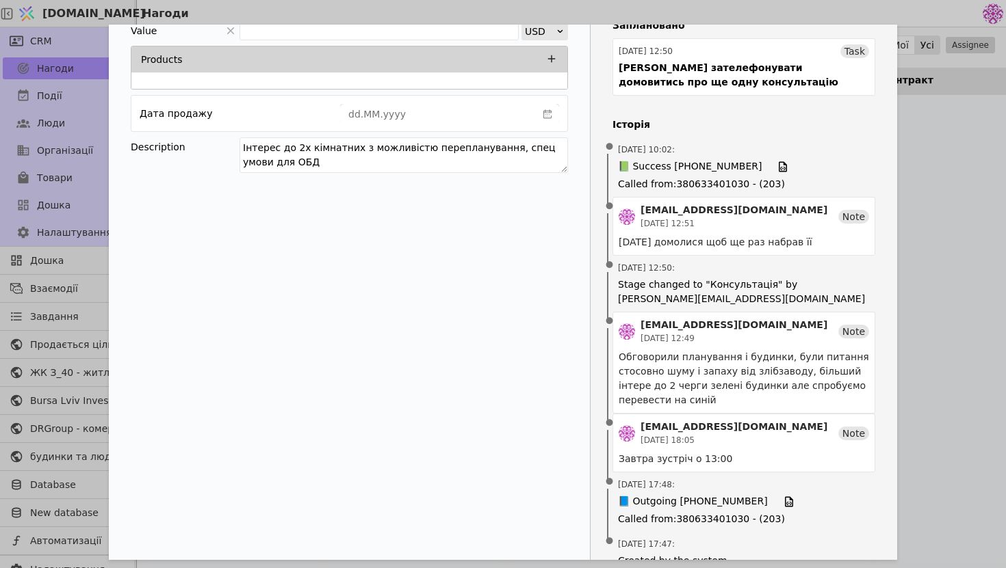
click at [943, 194] on div "[PERSON_NAME] Продаж Новий Комунікація Консультація Бронь Контракт Очікування С…" at bounding box center [503, 284] width 1006 height 568
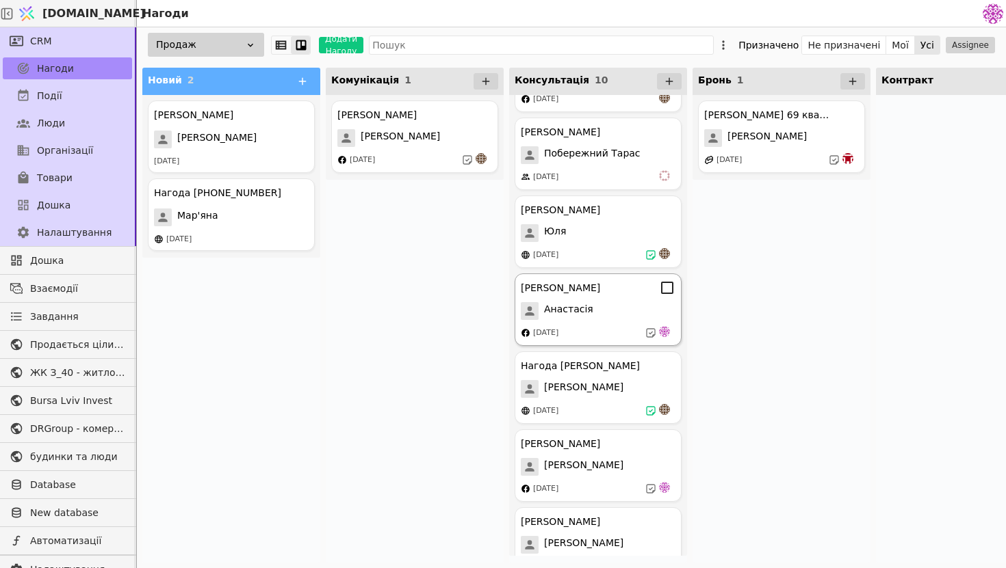
scroll to position [347, 0]
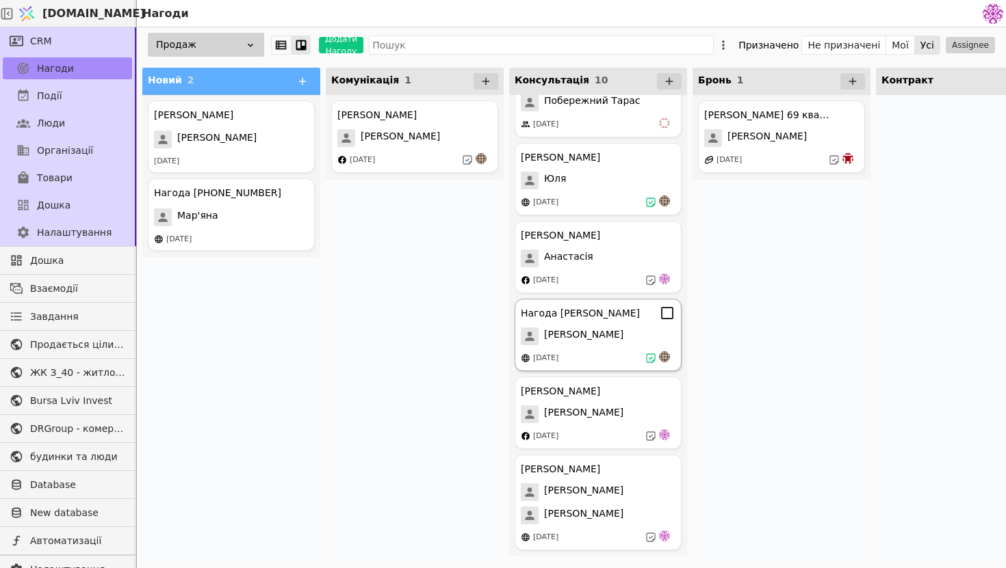
click at [617, 331] on div "[PERSON_NAME]" at bounding box center [598, 337] width 155 height 18
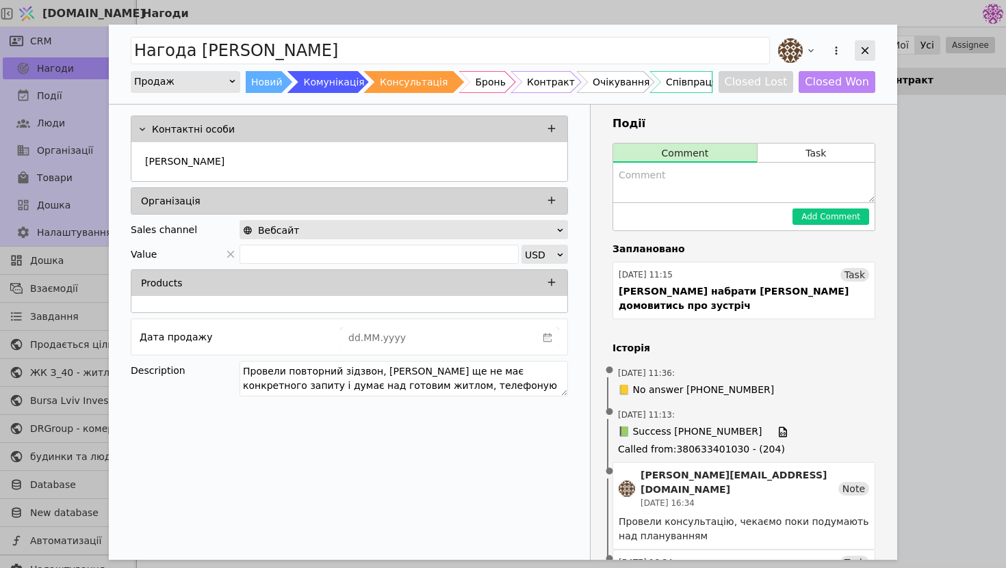
click at [868, 45] on icon "Add Opportunity" at bounding box center [864, 50] width 12 height 12
